Goal: Navigation & Orientation: Understand site structure

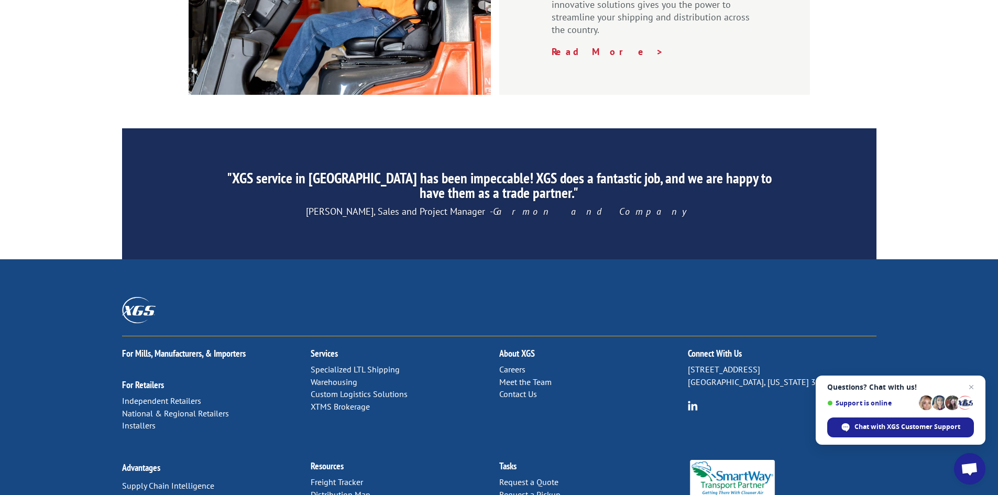
scroll to position [1578, 0]
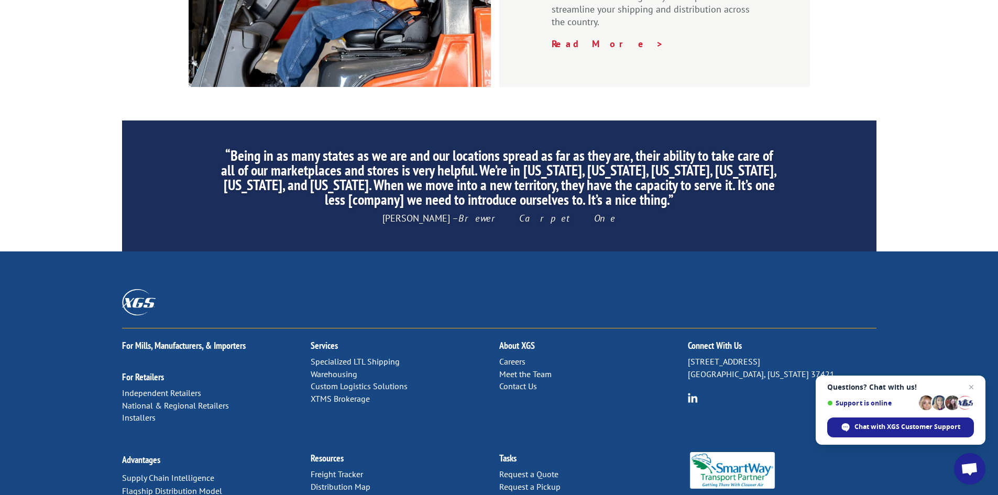
click at [504, 356] on link "Careers" at bounding box center [512, 361] width 26 height 10
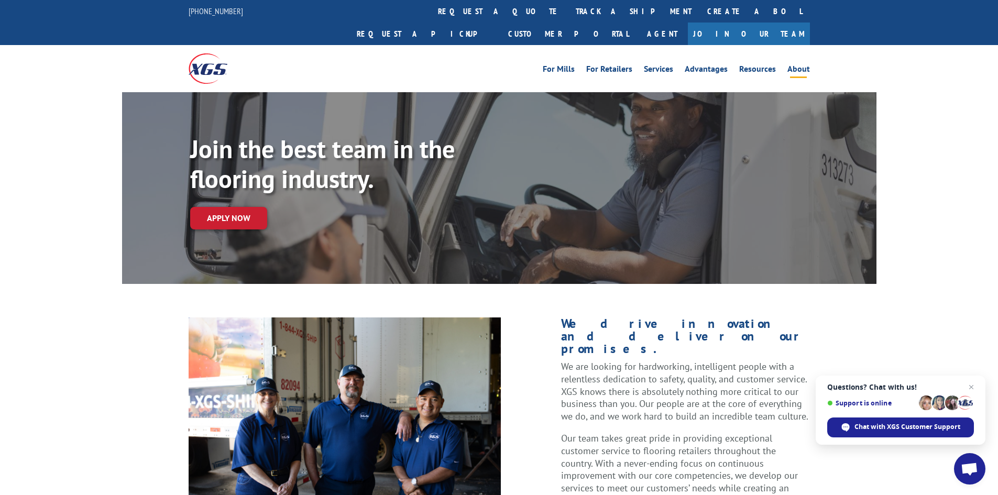
click at [785, 65] on li "About" at bounding box center [798, 71] width 34 height 12
click at [658, 65] on link "Services" at bounding box center [658, 71] width 29 height 12
